Goal: Task Accomplishment & Management: Manage account settings

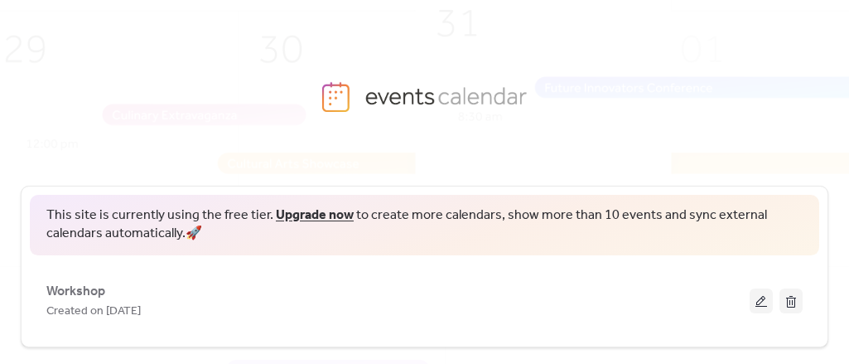
scroll to position [157, 0]
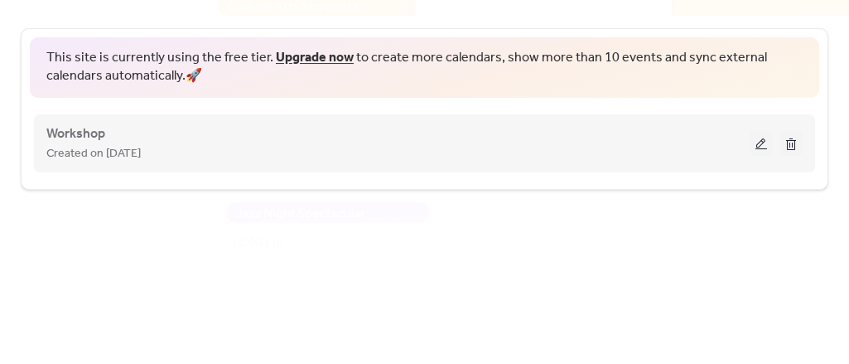
click at [754, 140] on button at bounding box center [761, 143] width 23 height 25
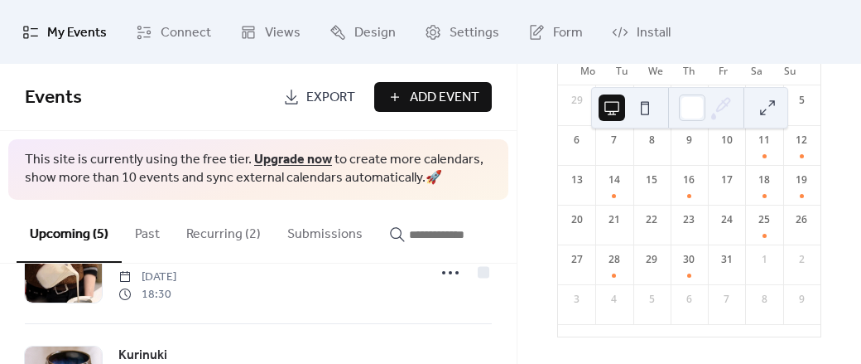
scroll to position [169, 0]
click at [224, 228] on button "Recurring (2)" at bounding box center [223, 230] width 101 height 61
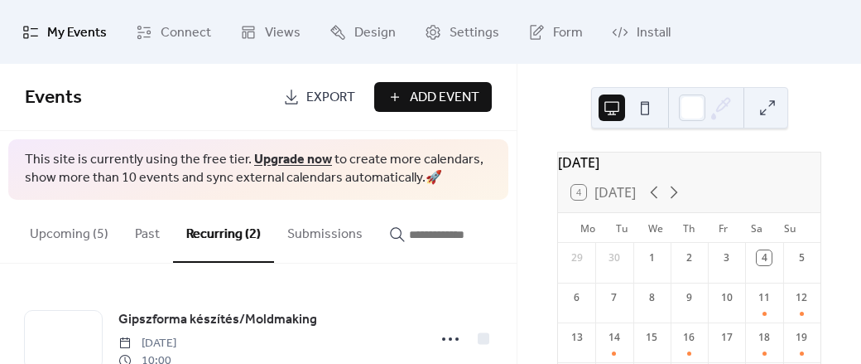
scroll to position [166, 0]
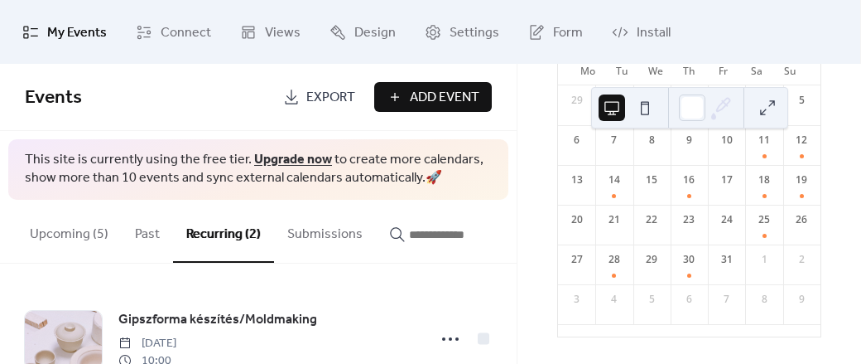
click at [65, 220] on button "Upcoming (5)" at bounding box center [69, 230] width 105 height 61
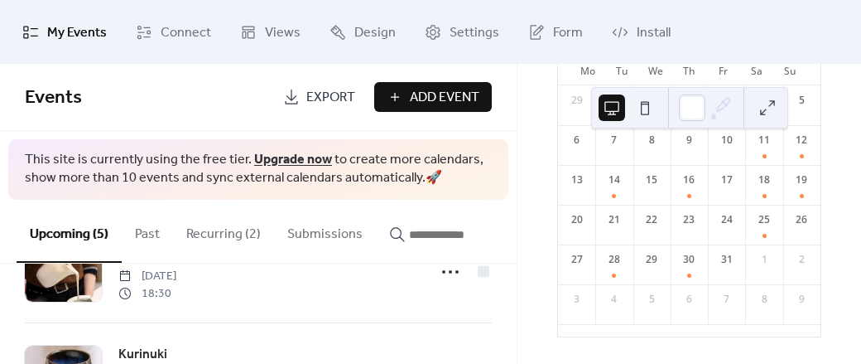
click at [67, 241] on button "Upcoming (5)" at bounding box center [69, 231] width 105 height 63
click at [181, 25] on span "Connect" at bounding box center [186, 33] width 51 height 26
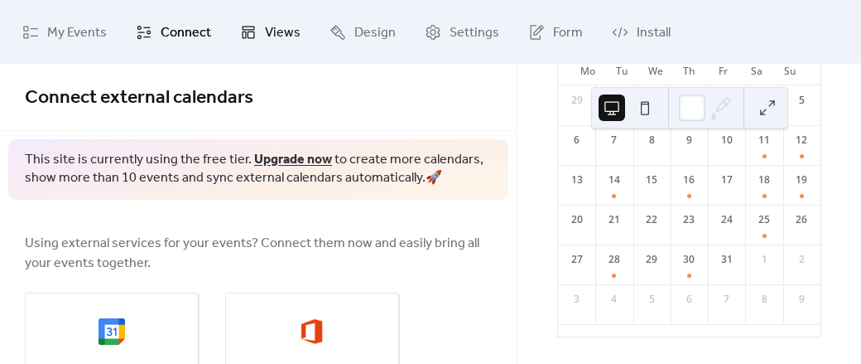
click at [275, 31] on span "Views" at bounding box center [283, 33] width 36 height 26
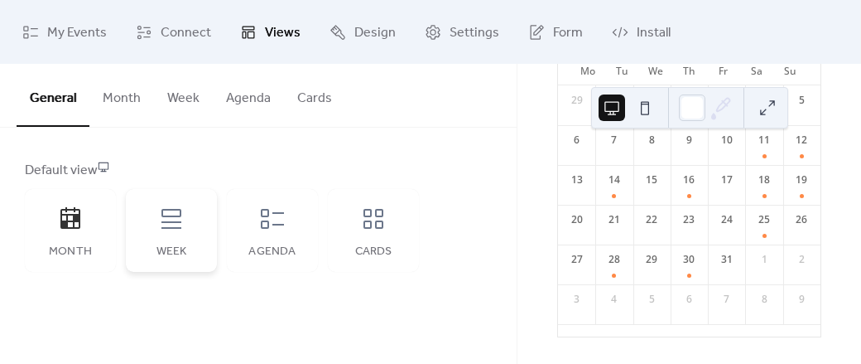
click at [177, 209] on icon at bounding box center [172, 219] width 20 height 20
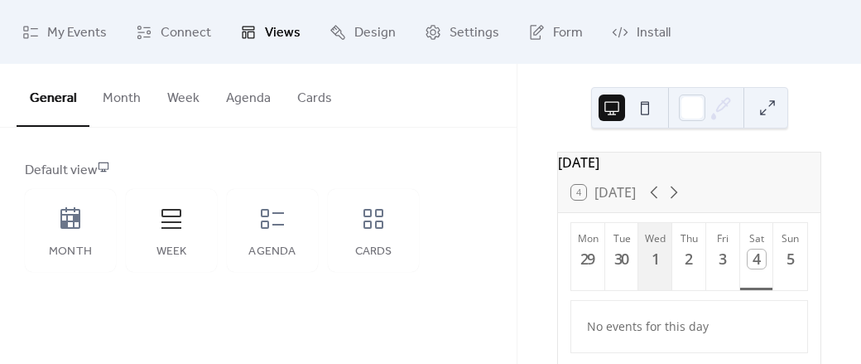
scroll to position [33, 0]
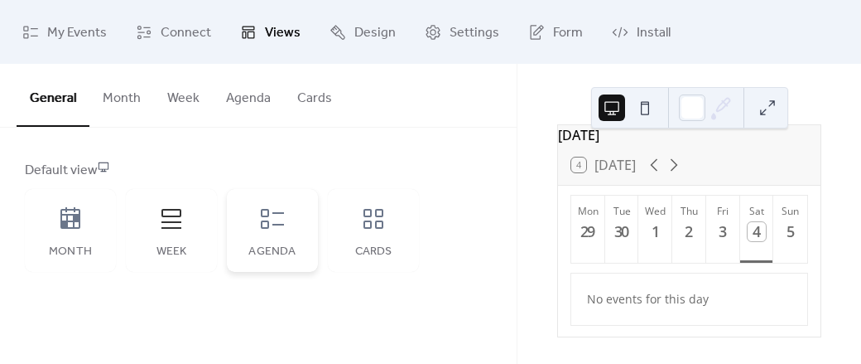
click at [268, 222] on icon at bounding box center [272, 219] width 23 height 20
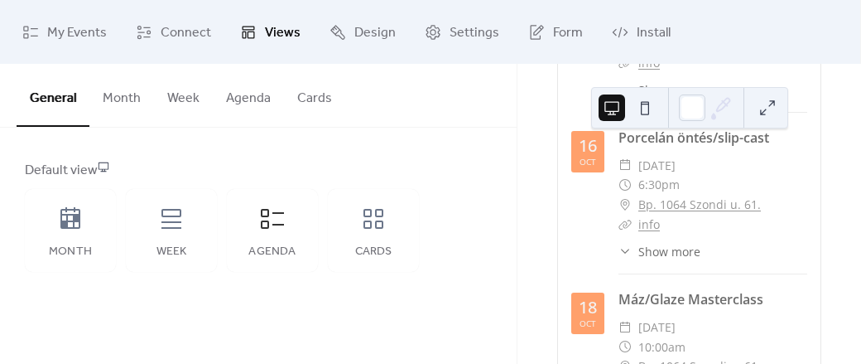
scroll to position [619, 0]
click at [766, 111] on button at bounding box center [767, 107] width 27 height 27
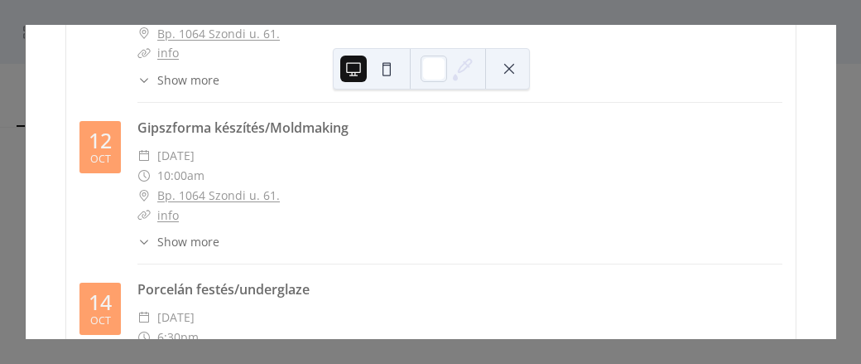
scroll to position [0, 0]
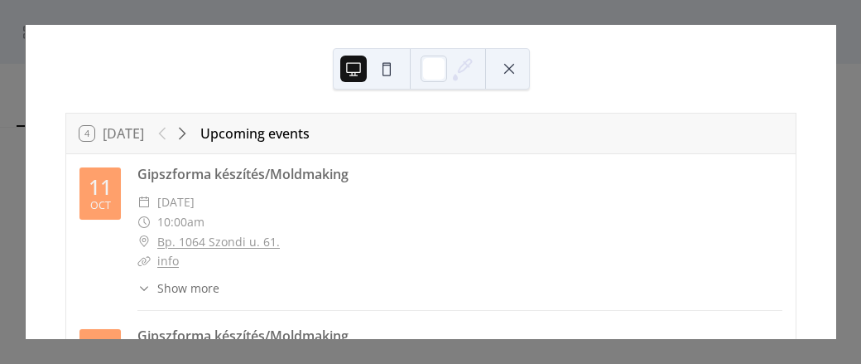
click at [386, 62] on button at bounding box center [387, 68] width 27 height 27
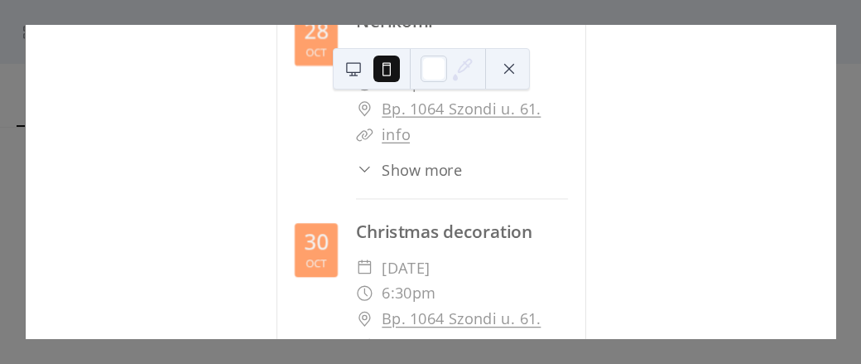
scroll to position [1968, 0]
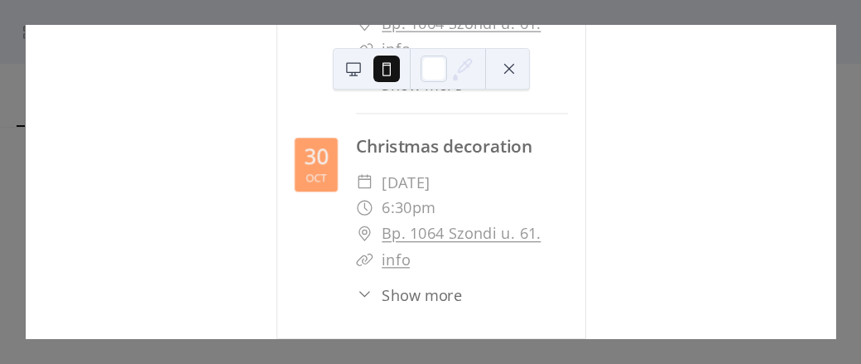
click at [354, 73] on button at bounding box center [353, 68] width 27 height 27
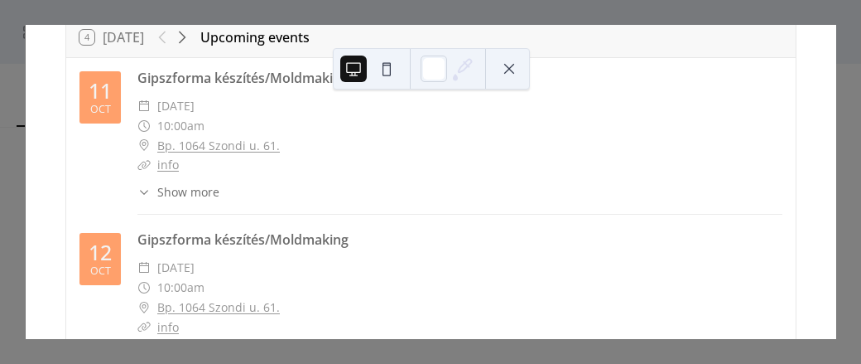
scroll to position [0, 0]
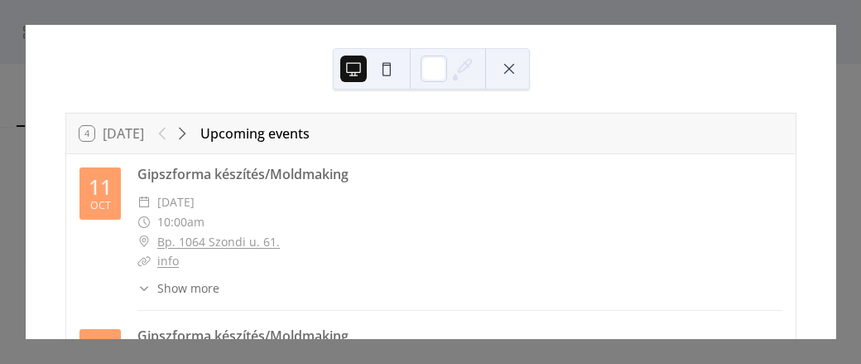
click at [511, 55] on button at bounding box center [509, 68] width 27 height 27
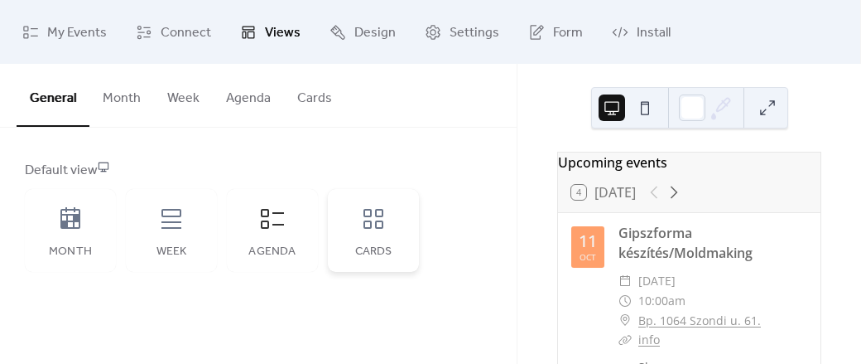
click at [368, 223] on icon at bounding box center [373, 218] width 27 height 27
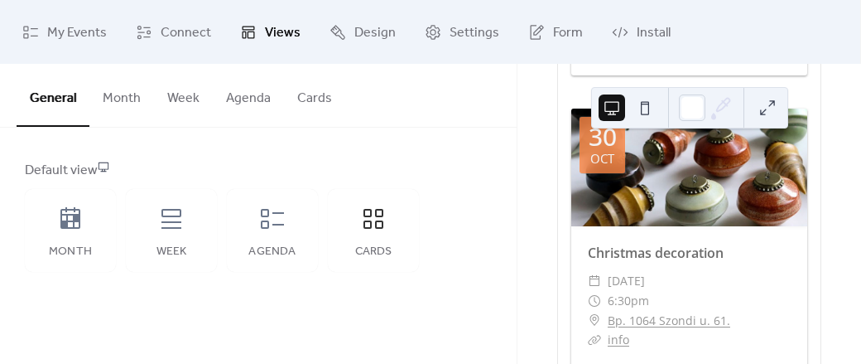
scroll to position [2514, 0]
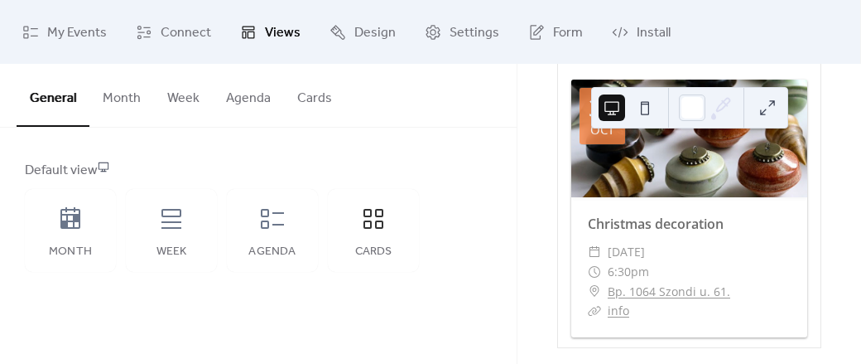
click at [646, 100] on button at bounding box center [645, 107] width 27 height 27
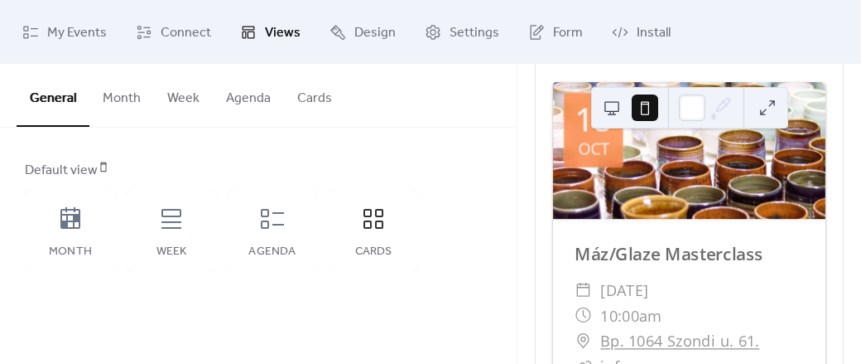
scroll to position [1662, 0]
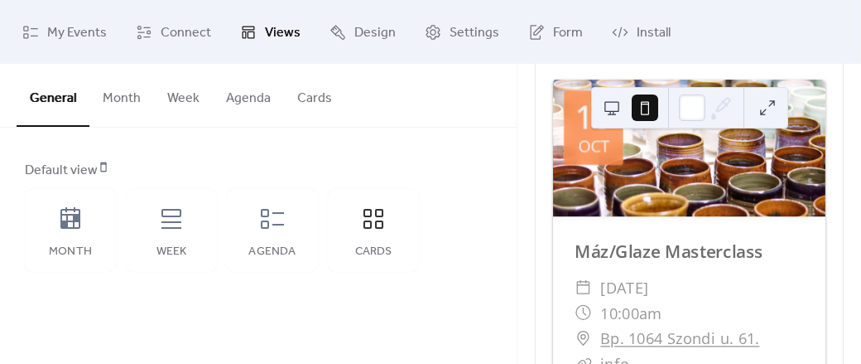
click at [622, 105] on button at bounding box center [612, 107] width 27 height 27
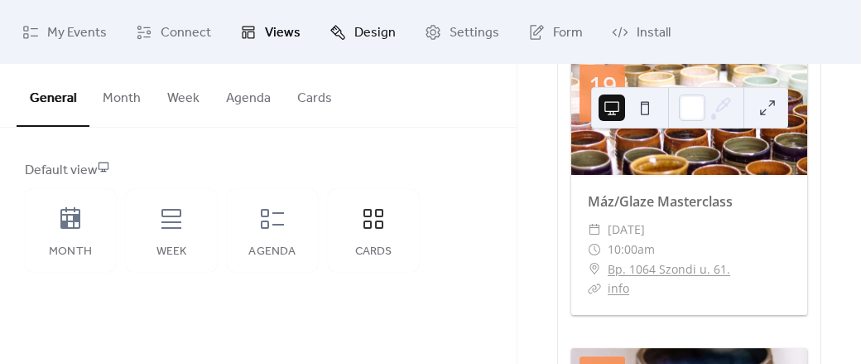
click at [374, 29] on span "Design" at bounding box center [374, 33] width 41 height 26
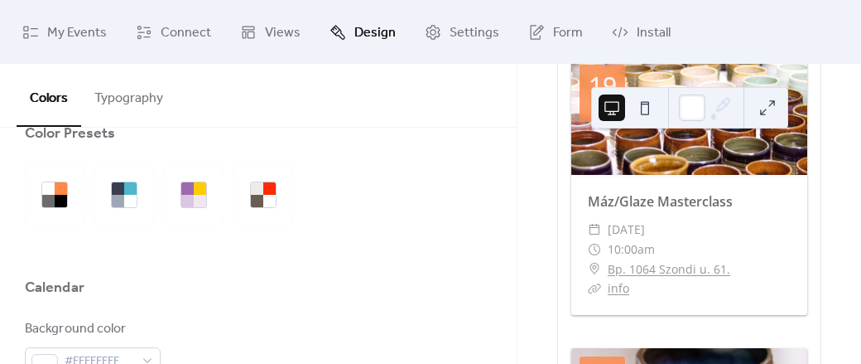
scroll to position [13, 0]
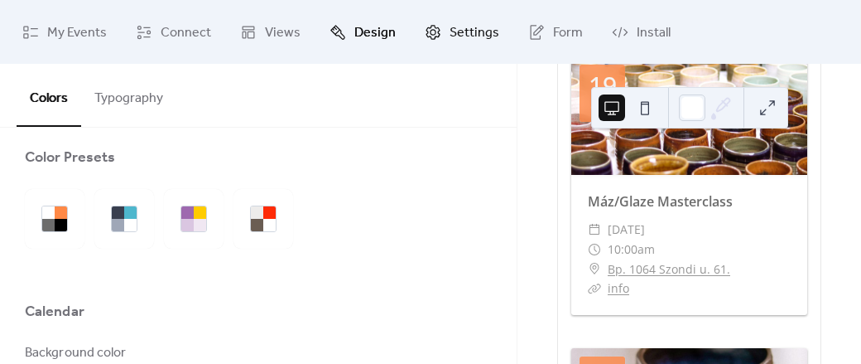
click at [436, 31] on link "Settings" at bounding box center [461, 32] width 99 height 51
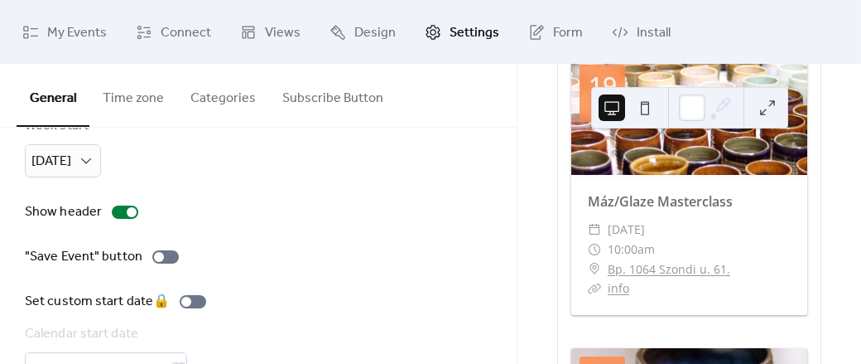
scroll to position [270, 0]
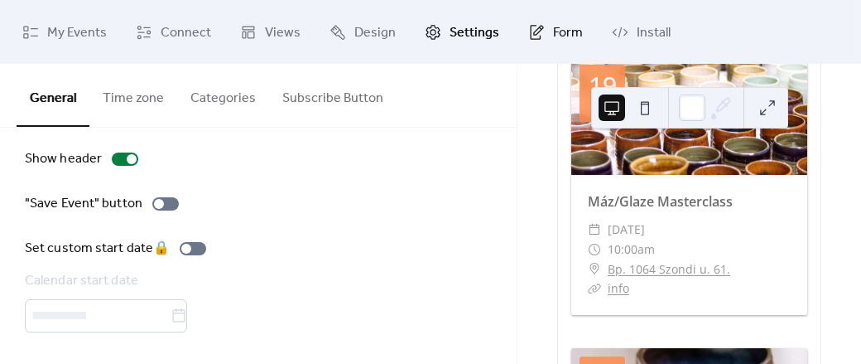
click at [553, 39] on span "Form" at bounding box center [568, 33] width 30 height 26
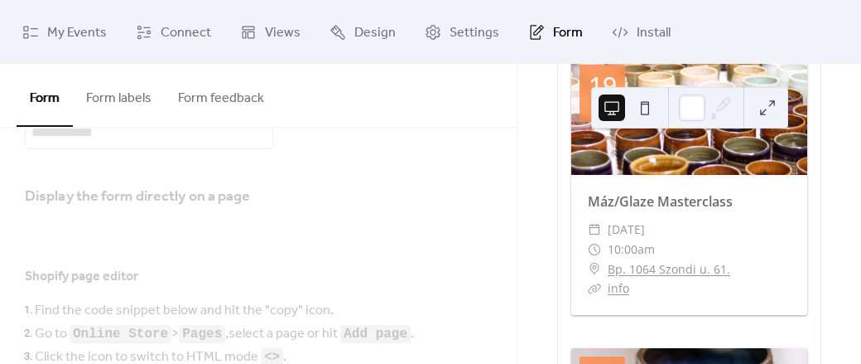
scroll to position [285, 0]
click at [156, 105] on button "Form labels" at bounding box center [119, 94] width 92 height 61
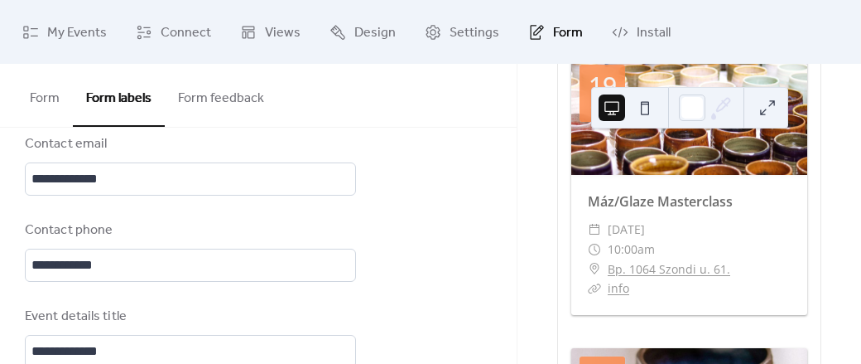
click at [200, 103] on button "Form feedback" at bounding box center [221, 94] width 113 height 61
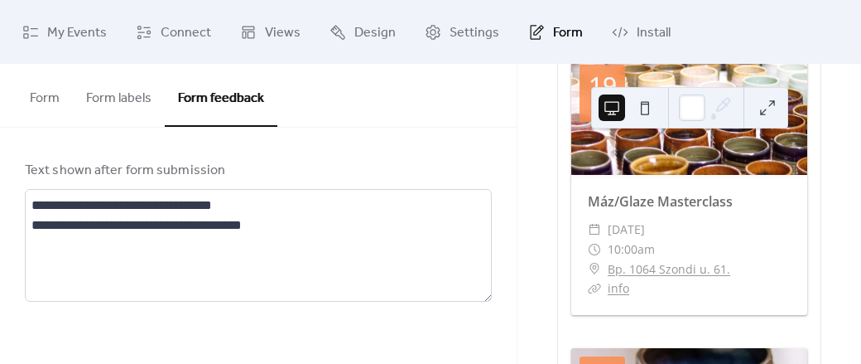
click at [120, 92] on button "Form labels" at bounding box center [119, 94] width 92 height 61
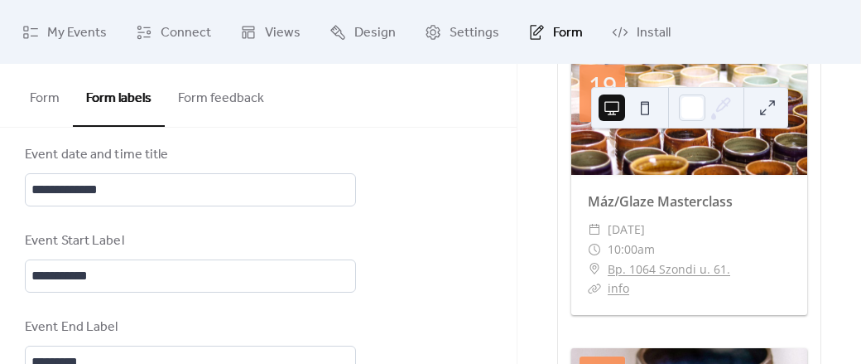
scroll to position [822, 0]
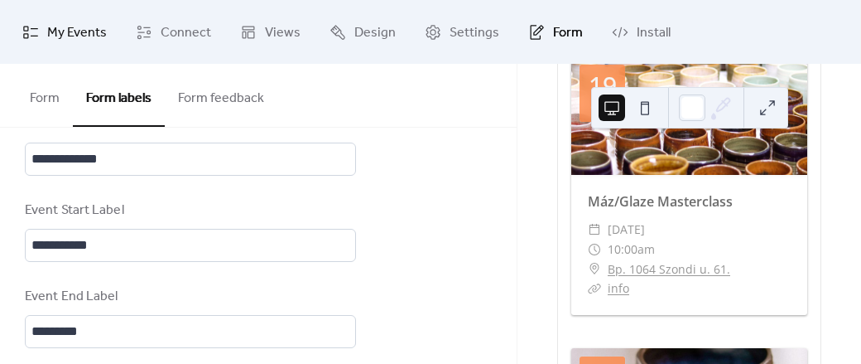
click at [50, 41] on span "My Events" at bounding box center [77, 33] width 60 height 26
